Goal: Navigation & Orientation: Find specific page/section

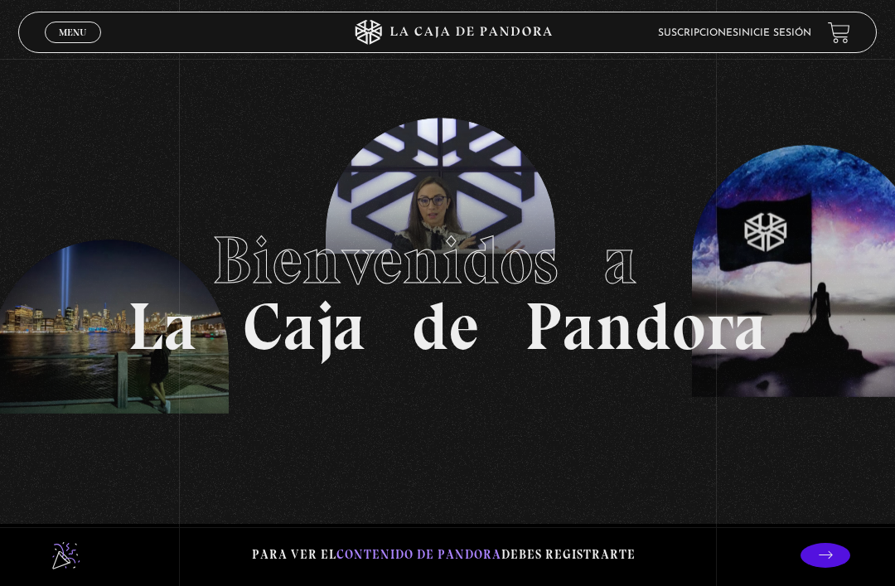
click at [774, 38] on link "Inicie sesión" at bounding box center [775, 33] width 73 height 10
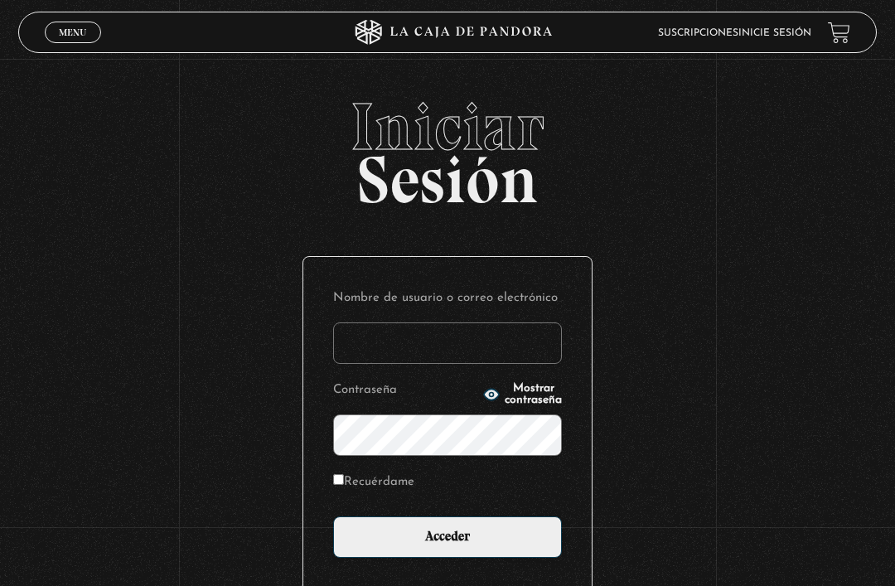
type input "[EMAIL_ADDRESS][DOMAIN_NAME]"
click at [448, 546] on input "Acceder" at bounding box center [447, 537] width 229 height 41
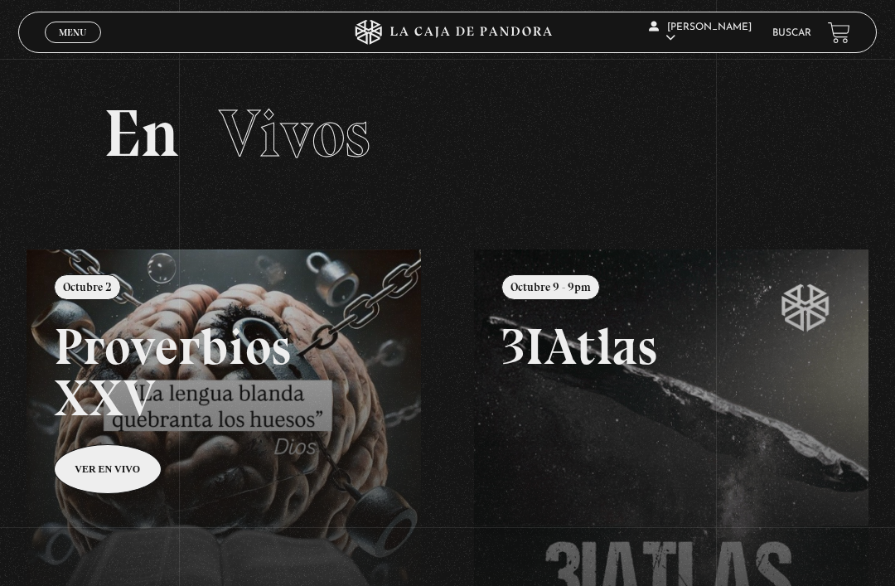
click at [128, 481] on link at bounding box center [474, 543] width 895 height 586
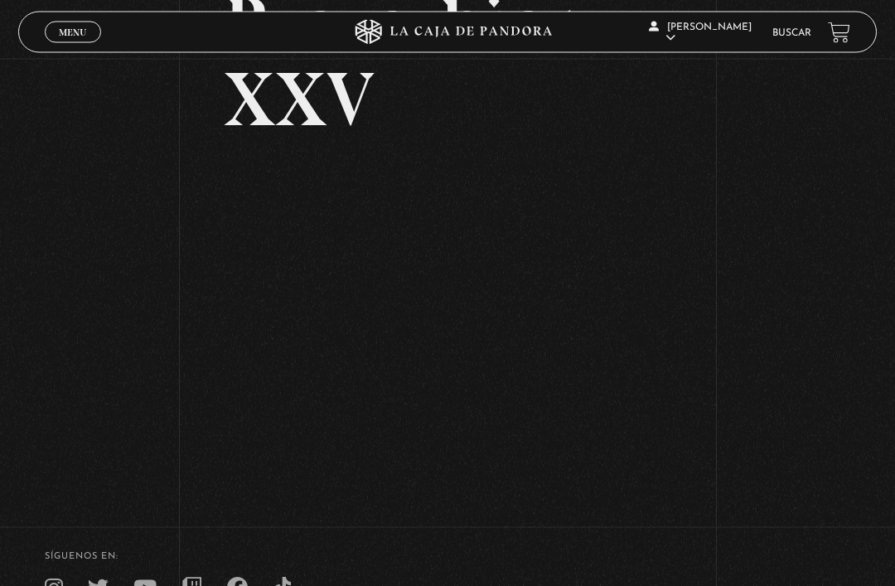
scroll to position [165, 0]
click at [675, 398] on div "Volver [DATE] Proverbios XXV" at bounding box center [447, 194] width 895 height 600
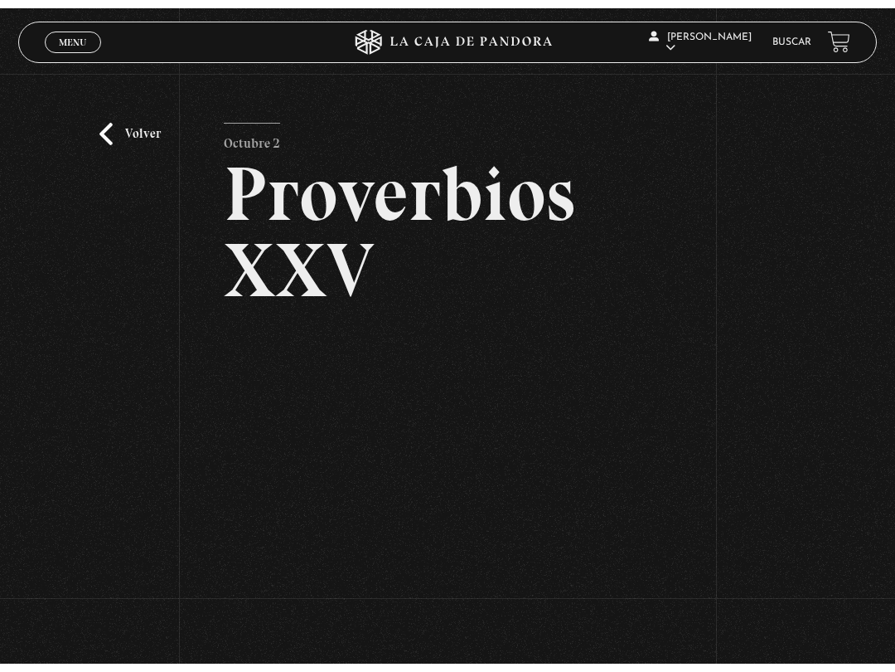
scroll to position [0, 0]
